Goal: Transaction & Acquisition: Purchase product/service

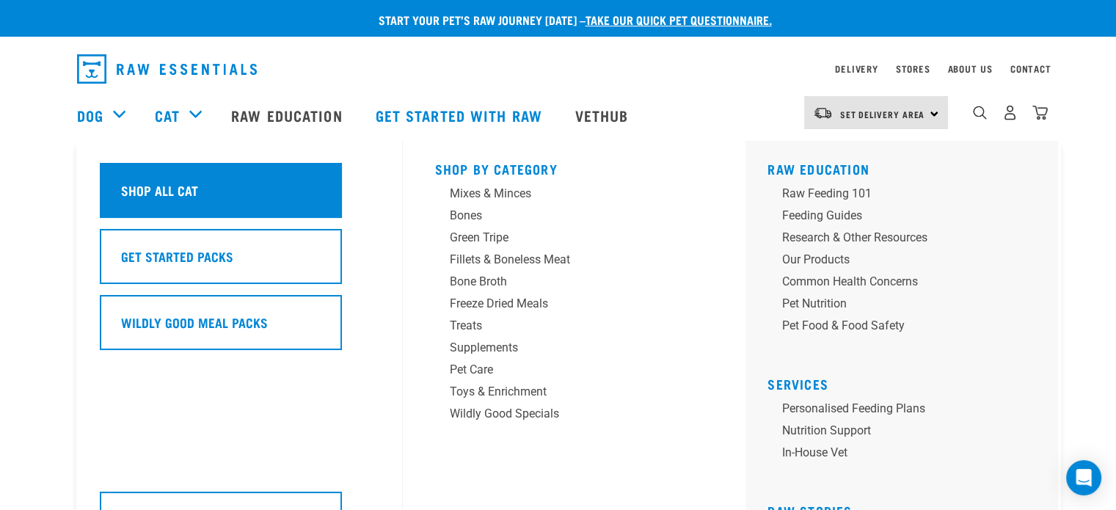
click at [183, 188] on h5 "Shop All Cat" at bounding box center [159, 189] width 77 height 19
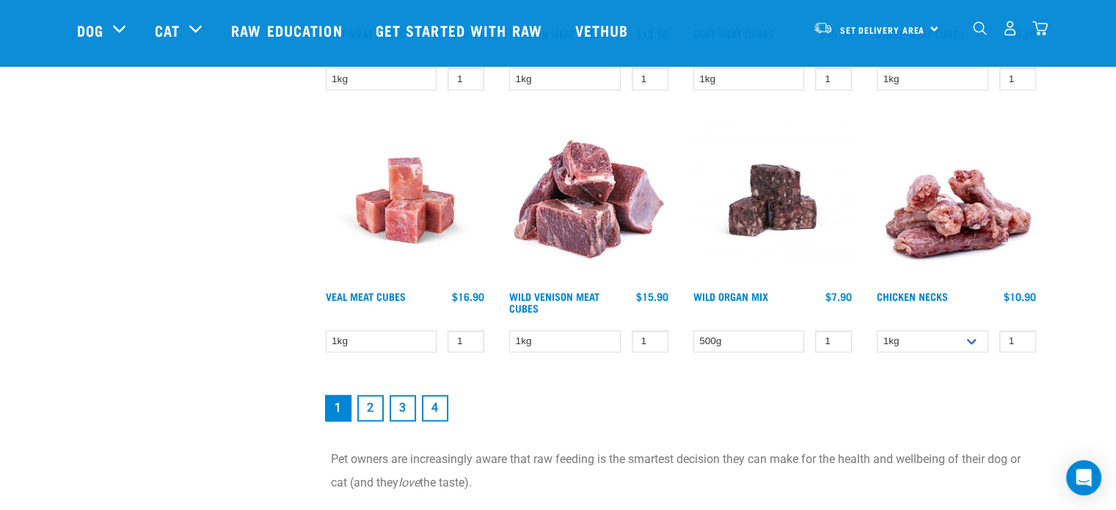
scroll to position [2054, 0]
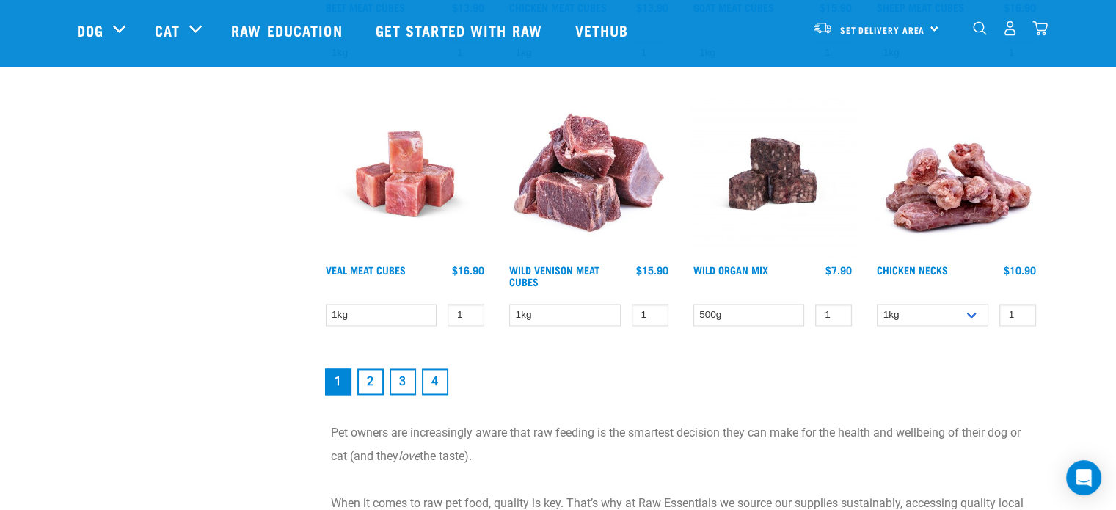
click at [369, 373] on link "2" at bounding box center [370, 381] width 26 height 26
click at [372, 379] on link "2" at bounding box center [370, 381] width 26 height 26
click at [373, 376] on link "2" at bounding box center [370, 381] width 26 height 26
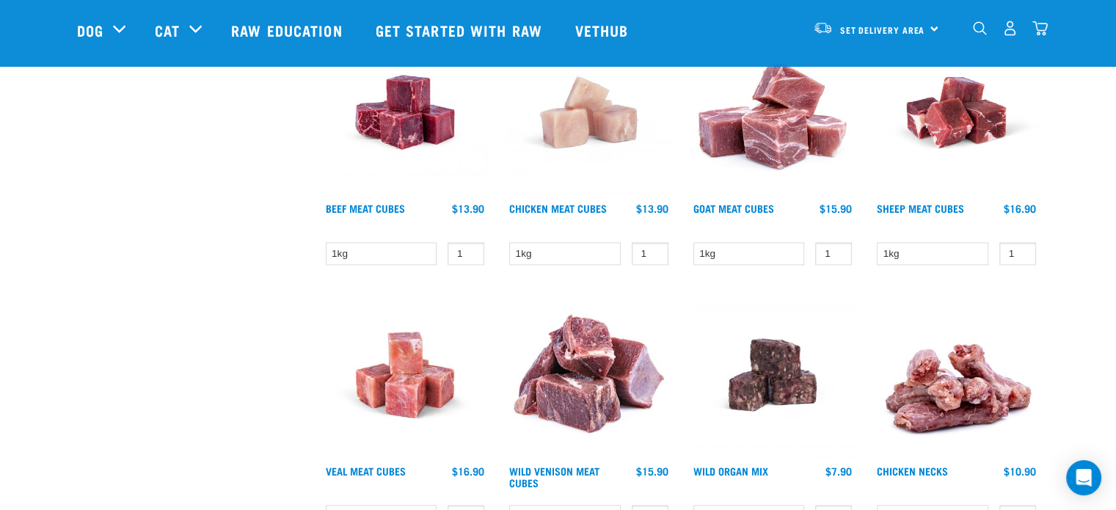
scroll to position [1760, 0]
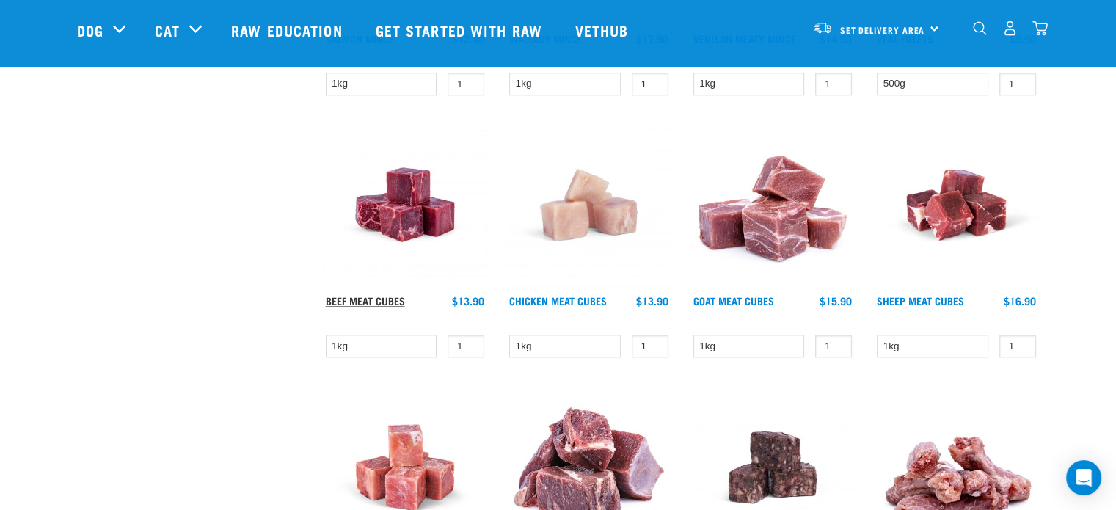
click at [396, 298] on link "Beef Meat Cubes" at bounding box center [365, 300] width 79 height 5
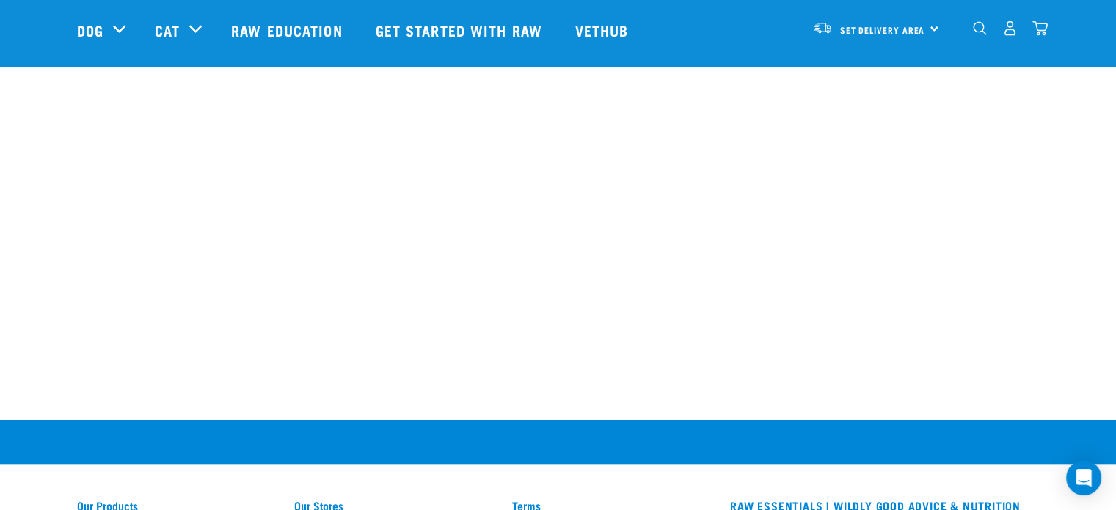
scroll to position [1467, 0]
